Goal: Check status

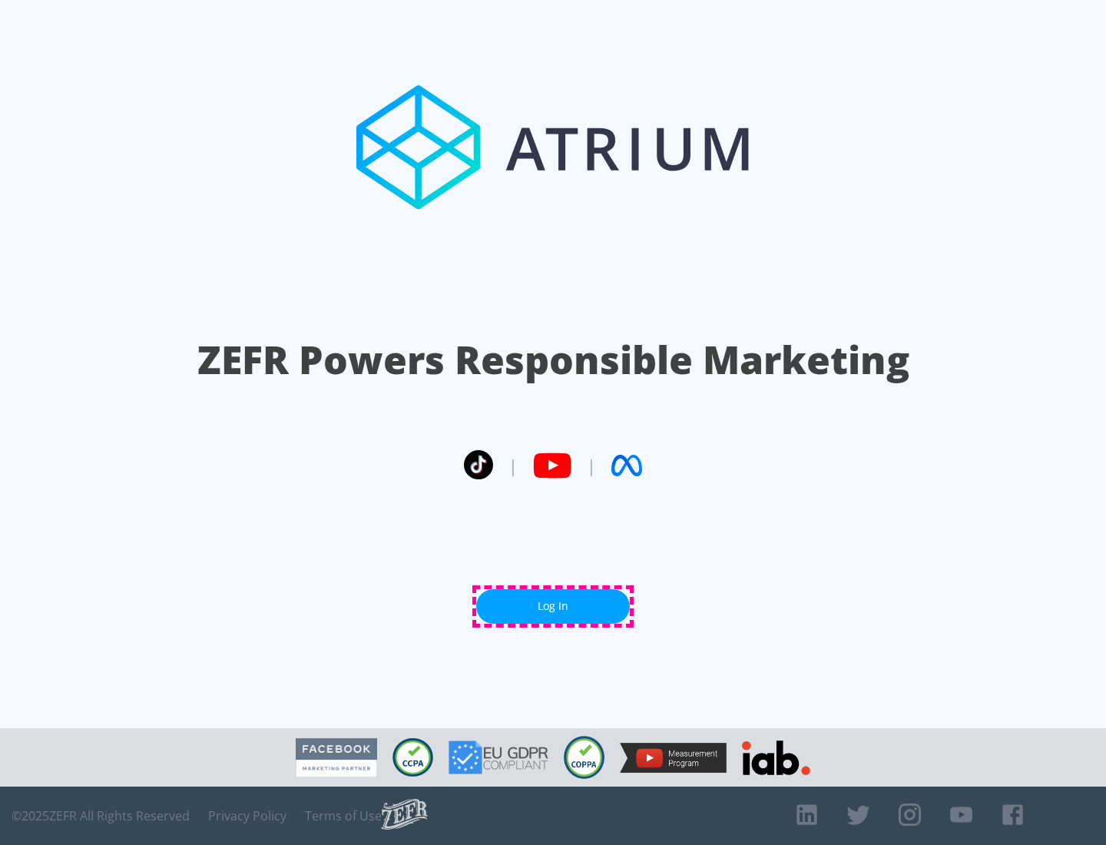
click at [553, 606] on link "Log In" at bounding box center [553, 606] width 154 height 35
